Goal: Find specific page/section: Find specific page/section

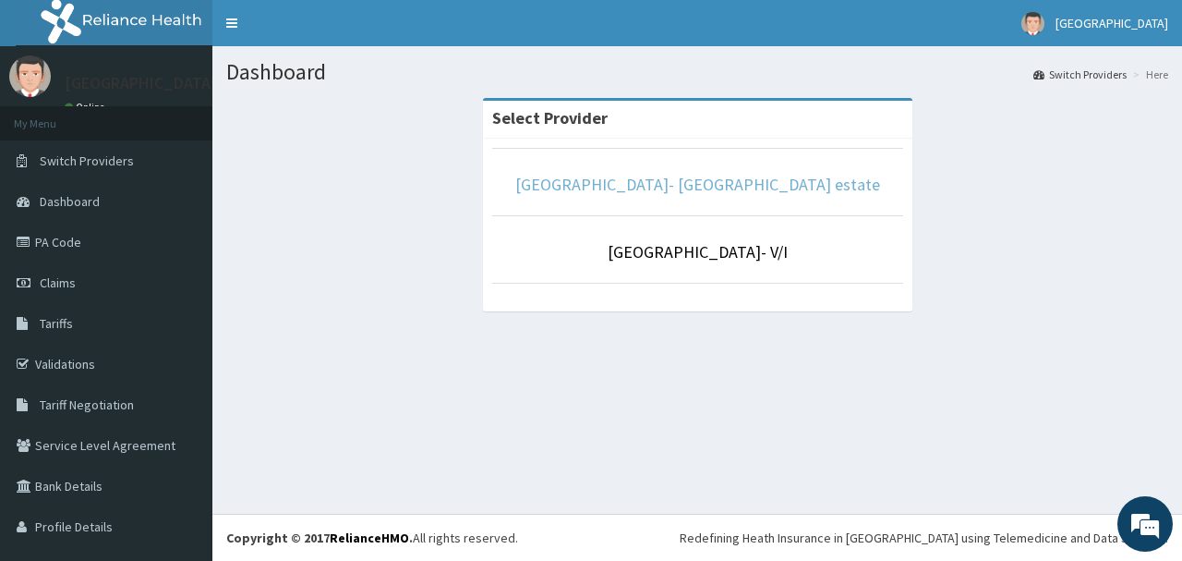
click at [705, 184] on link "[GEOGRAPHIC_DATA]- [GEOGRAPHIC_DATA] estate" at bounding box center [697, 184] width 365 height 21
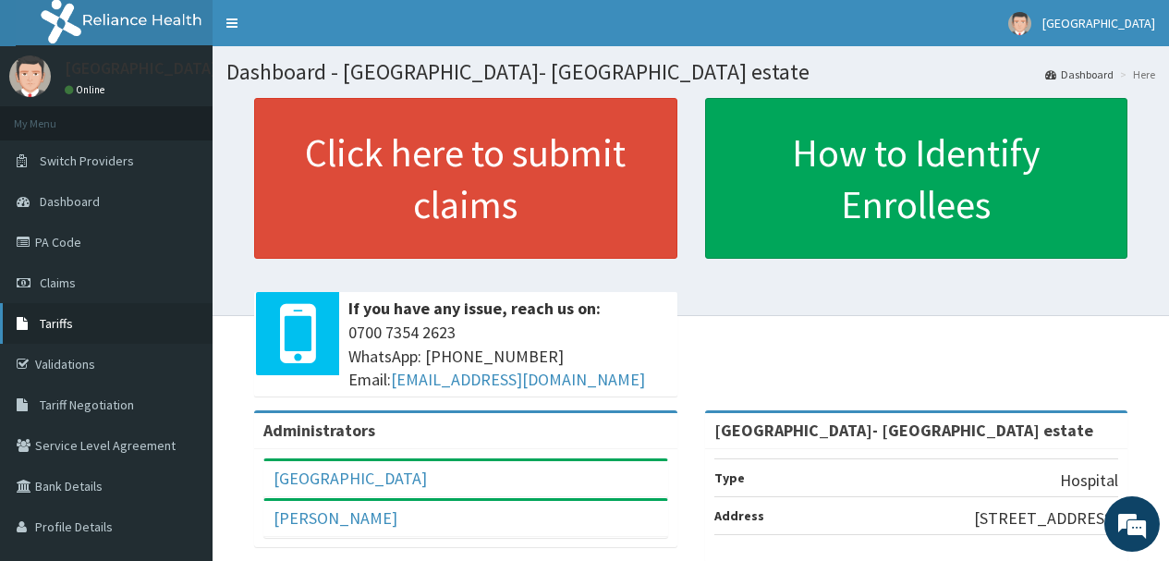
click at [59, 316] on span "Tariffs" at bounding box center [56, 323] width 33 height 17
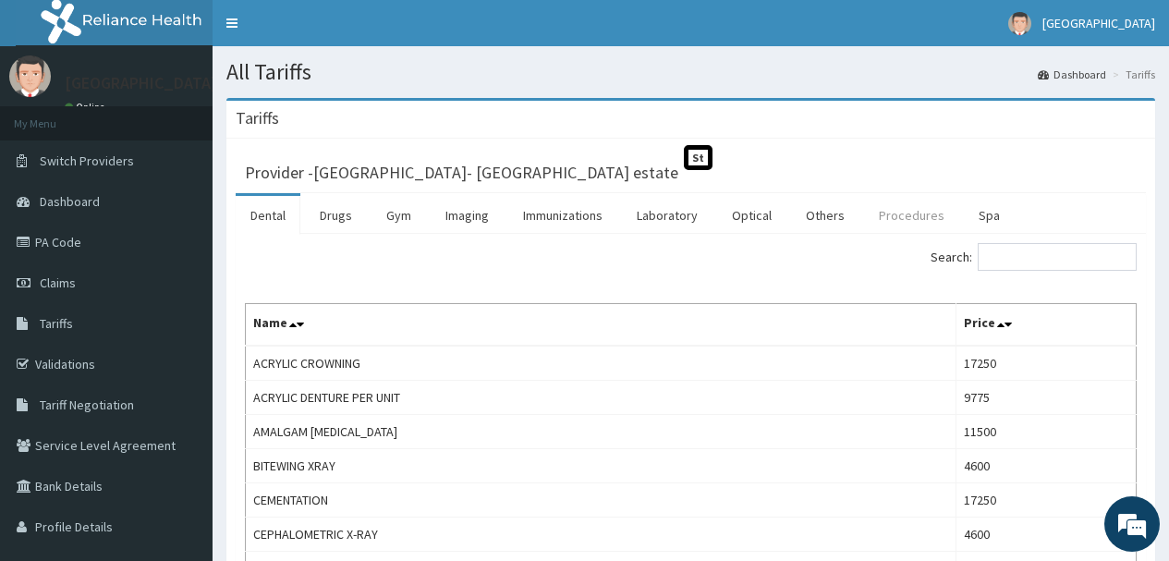
click at [902, 209] on link "Procedures" at bounding box center [911, 215] width 95 height 39
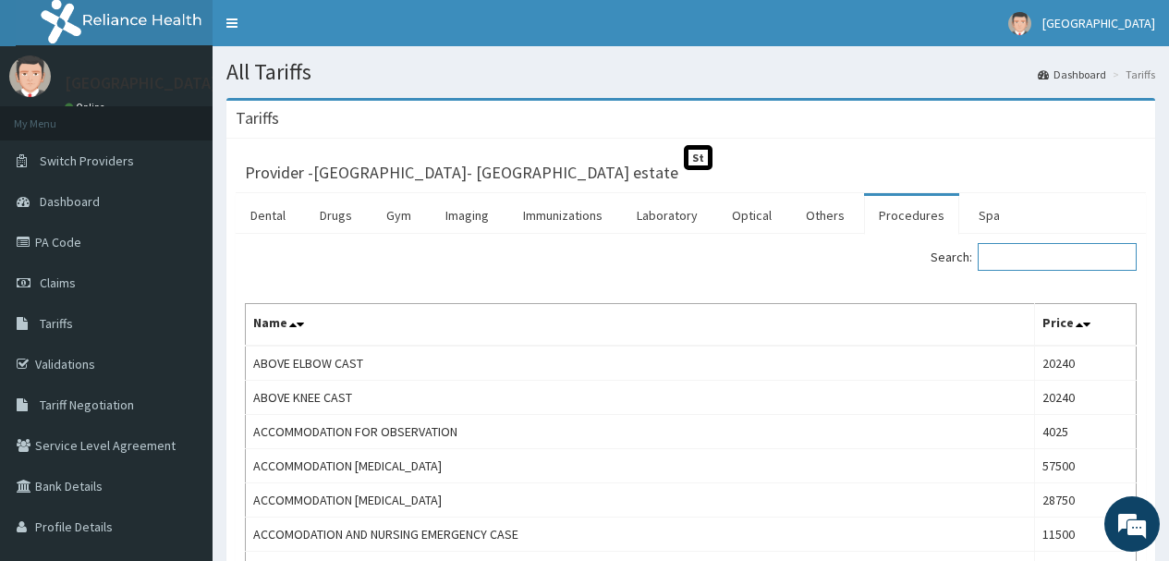
click at [1073, 258] on input "Search:" at bounding box center [1056, 257] width 159 height 28
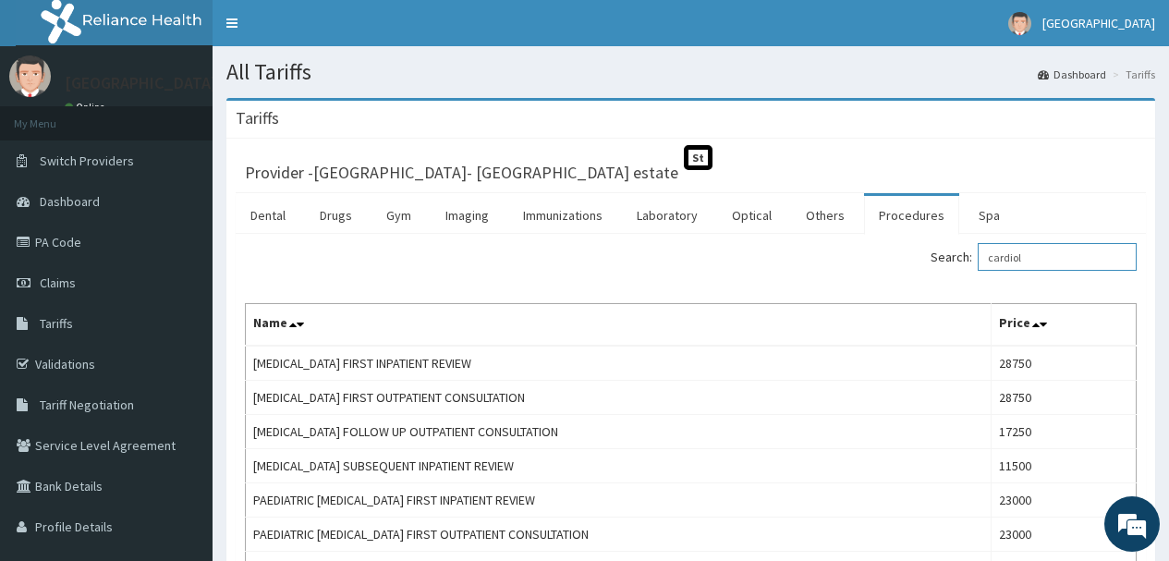
type input "cardiol"
